Goal: Task Accomplishment & Management: Use online tool/utility

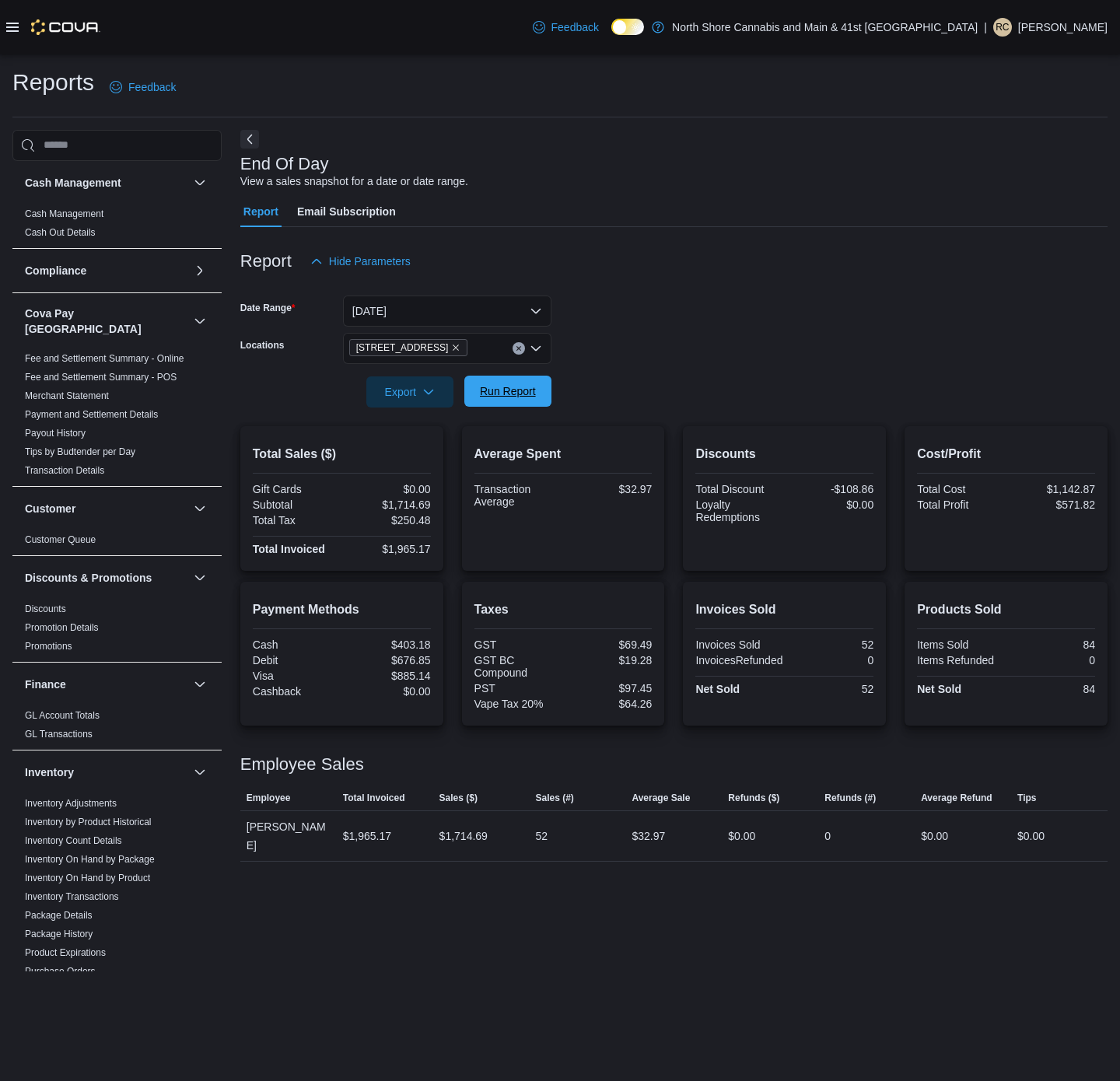
click at [526, 381] on span "Run Report" at bounding box center [508, 390] width 69 height 31
click at [523, 381] on span "Run Report" at bounding box center [508, 390] width 69 height 31
